Goal: Navigation & Orientation: Find specific page/section

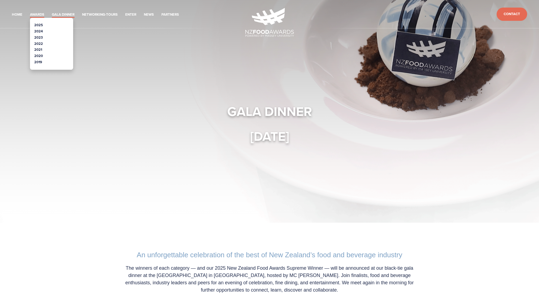
click at [32, 13] on link "Awards" at bounding box center [37, 15] width 14 height 6
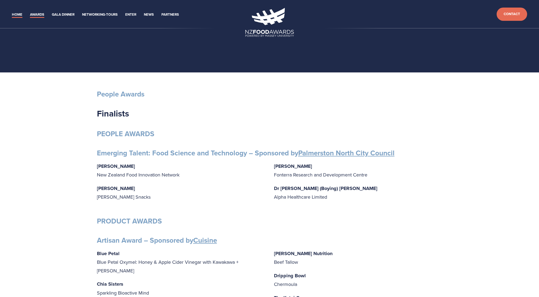
click at [16, 13] on link "Home" at bounding box center [17, 15] width 11 height 6
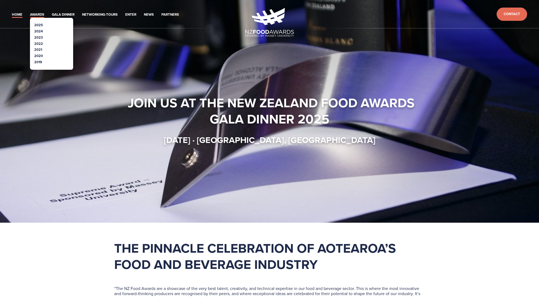
click at [35, 12] on link "Awards" at bounding box center [37, 15] width 14 height 6
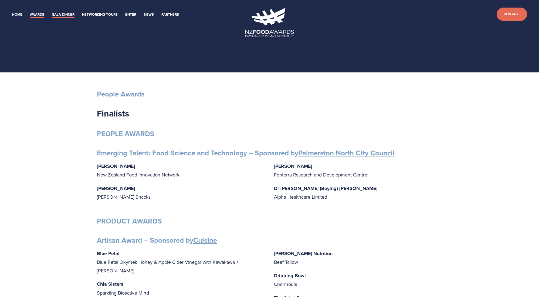
click at [58, 14] on link "Gala Dinner" at bounding box center [63, 15] width 23 height 6
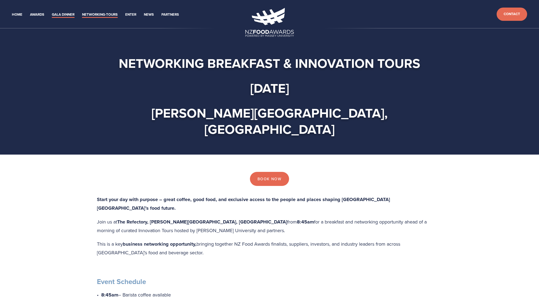
click at [61, 14] on link "Gala Dinner" at bounding box center [63, 15] width 23 height 6
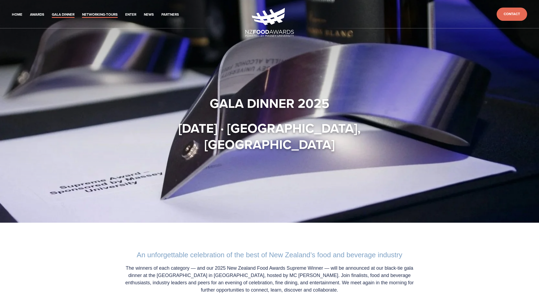
click at [89, 16] on link "Networking-Tours" at bounding box center [100, 15] width 36 height 6
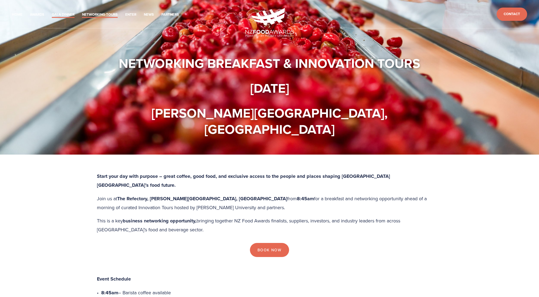
click at [59, 16] on link "Gala Dinner" at bounding box center [63, 15] width 23 height 6
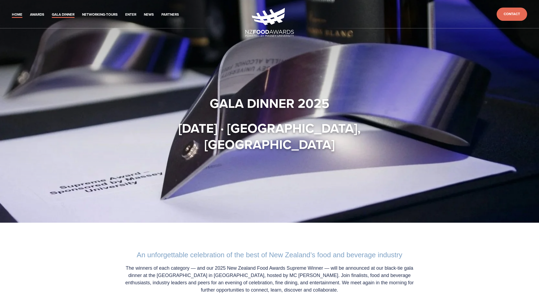
click at [21, 14] on link "Home" at bounding box center [17, 15] width 11 height 6
click at [16, 13] on link "Home" at bounding box center [17, 15] width 11 height 6
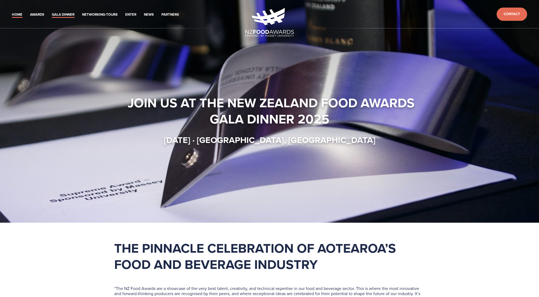
click at [60, 12] on link "Gala Dinner" at bounding box center [63, 15] width 23 height 6
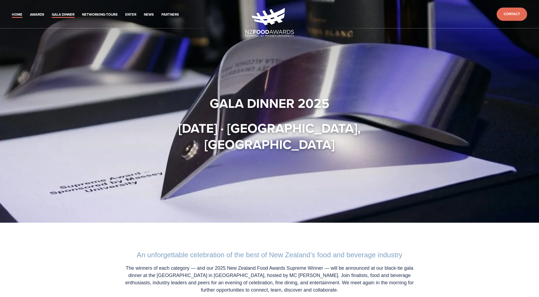
click at [16, 14] on link "Home" at bounding box center [17, 15] width 11 height 6
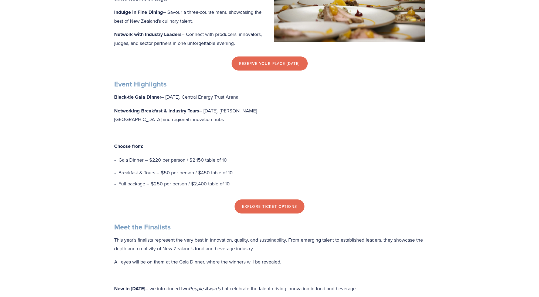
scroll to position [324, 0]
